Goal: Task Accomplishment & Management: Use online tool/utility

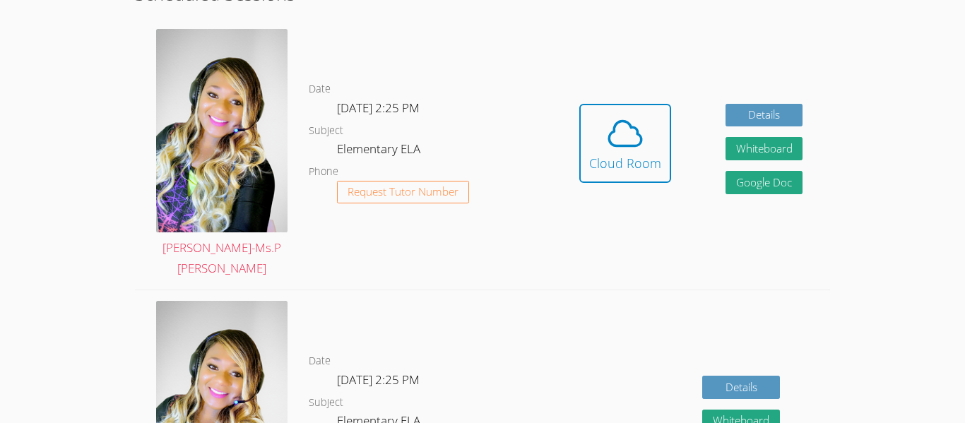
scroll to position [425, 0]
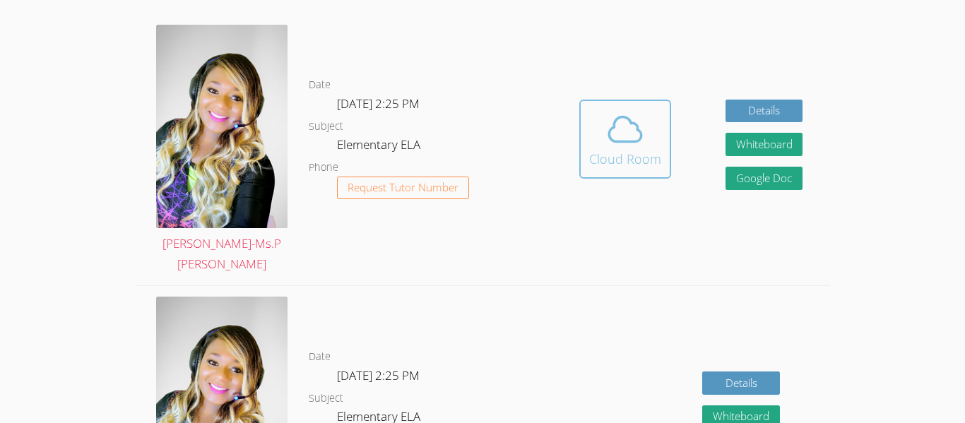
click at [629, 125] on icon at bounding box center [625, 129] width 40 height 40
click at [626, 115] on icon at bounding box center [625, 129] width 40 height 40
click at [617, 120] on icon at bounding box center [625, 129] width 40 height 40
click at [622, 100] on button "Cloud Room" at bounding box center [625, 139] width 92 height 79
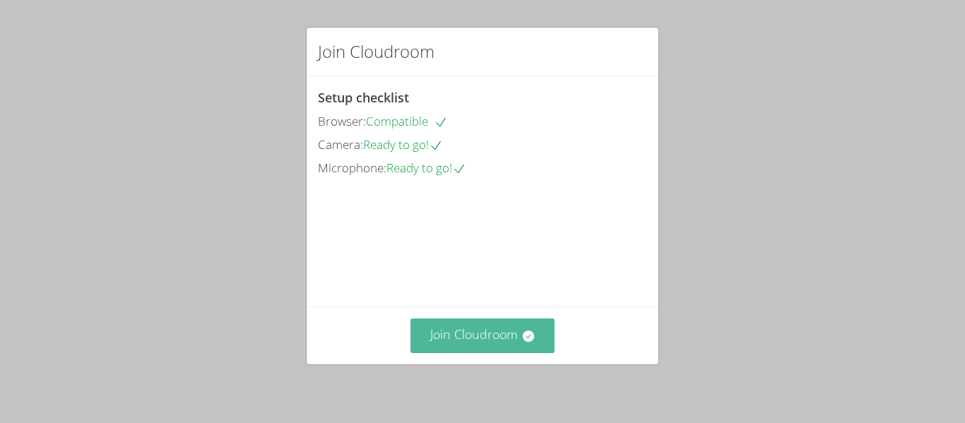
click at [488, 334] on button "Join Cloudroom" at bounding box center [482, 336] width 145 height 35
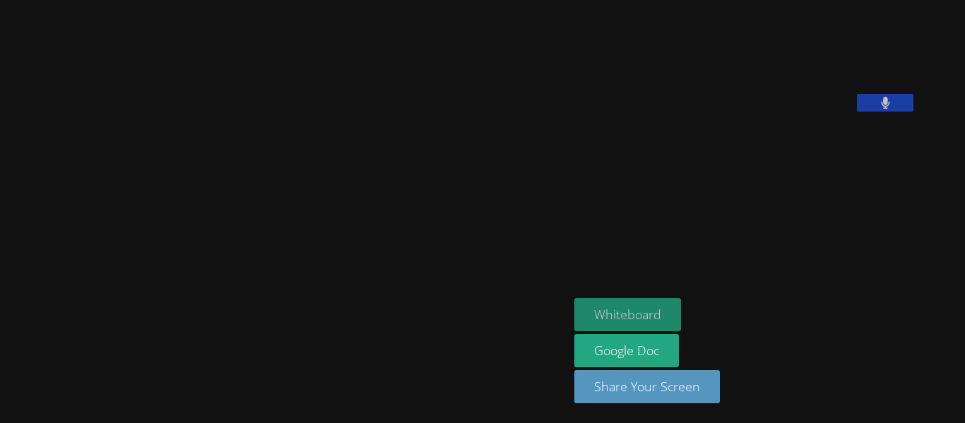
click at [638, 312] on button "Whiteboard" at bounding box center [627, 314] width 107 height 33
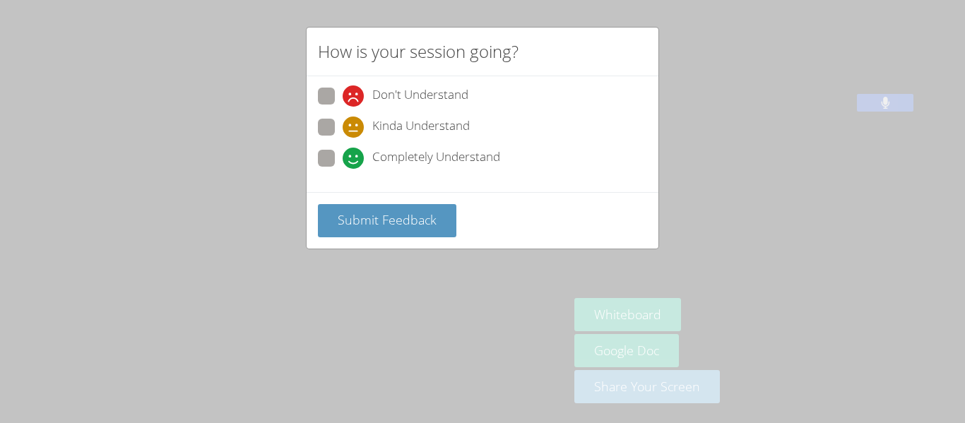
click at [335, 130] on label "Kinda Understand" at bounding box center [394, 128] width 152 height 19
click at [343, 130] on input "Kinda Understand" at bounding box center [349, 125] width 12 height 12
radio input "true"
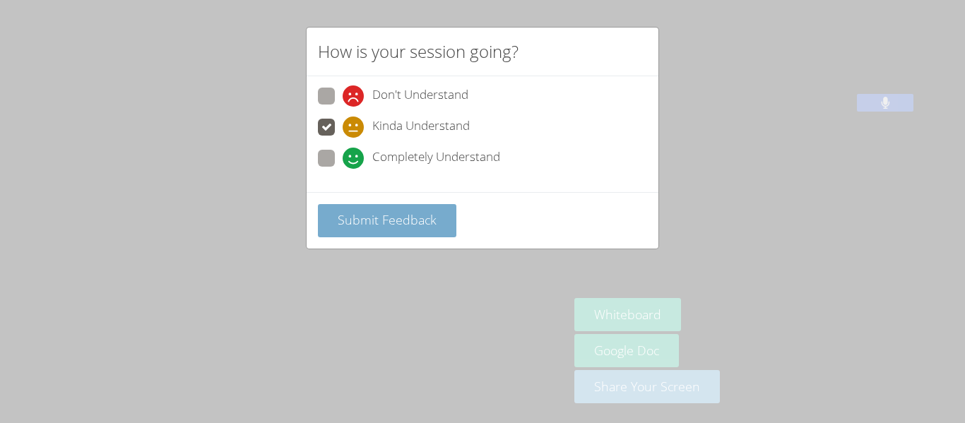
click at [429, 207] on button "Submit Feedback" at bounding box center [387, 220] width 138 height 33
